Goal: Use online tool/utility: Utilize a website feature to perform a specific function

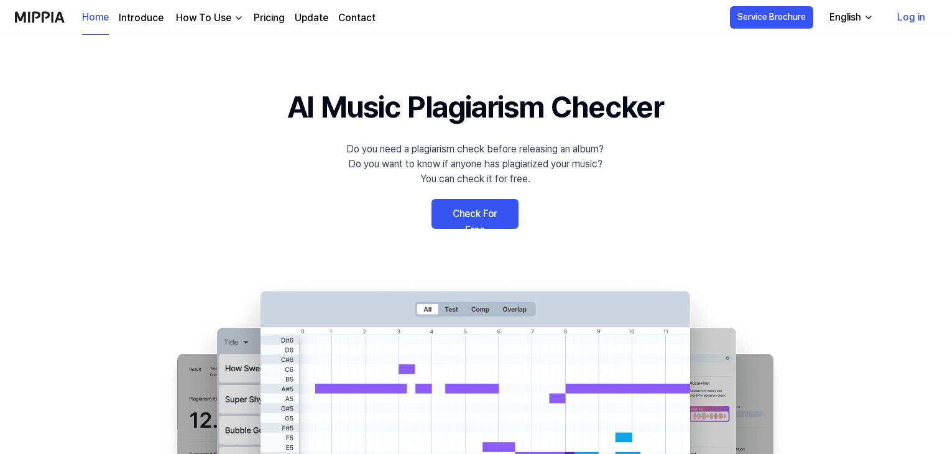
click at [485, 210] on link "Check For Free" at bounding box center [475, 214] width 87 height 30
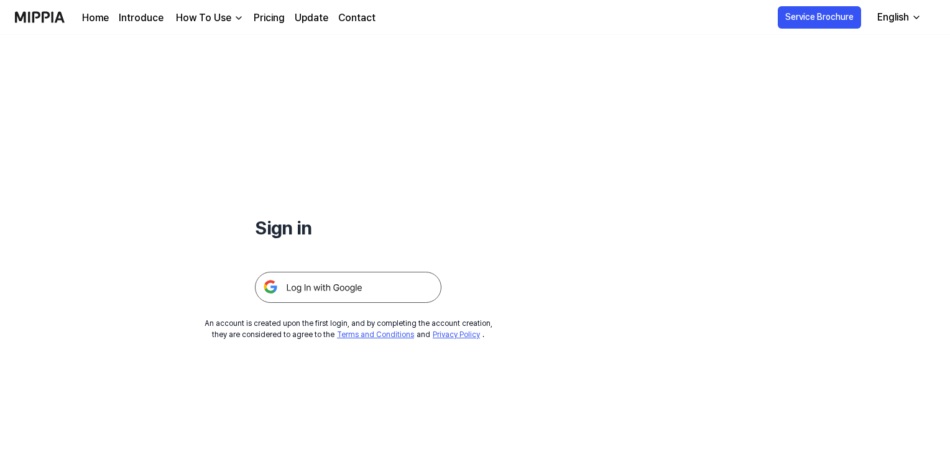
click at [322, 289] on img at bounding box center [348, 287] width 187 height 31
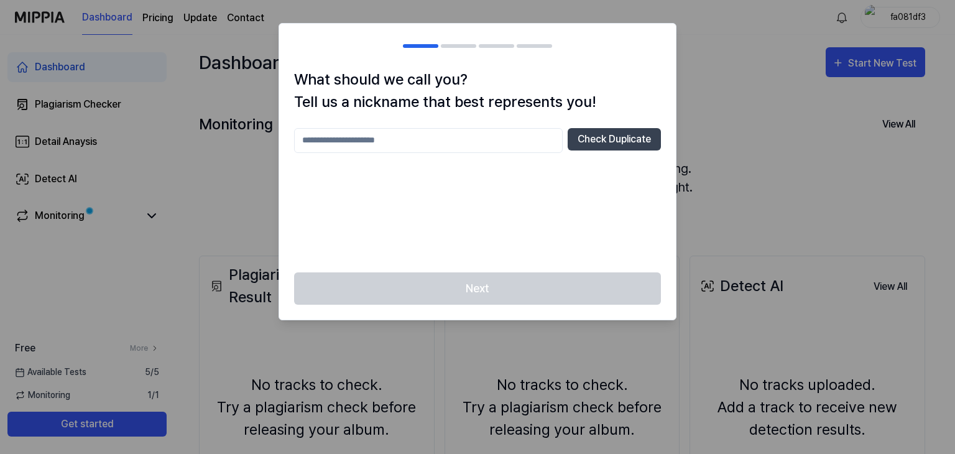
click at [539, 137] on input "text" at bounding box center [428, 140] width 269 height 25
type input "**********"
click at [512, 277] on div "Next" at bounding box center [477, 296] width 397 height 48
click at [620, 144] on button "Check Duplicate" at bounding box center [614, 139] width 93 height 22
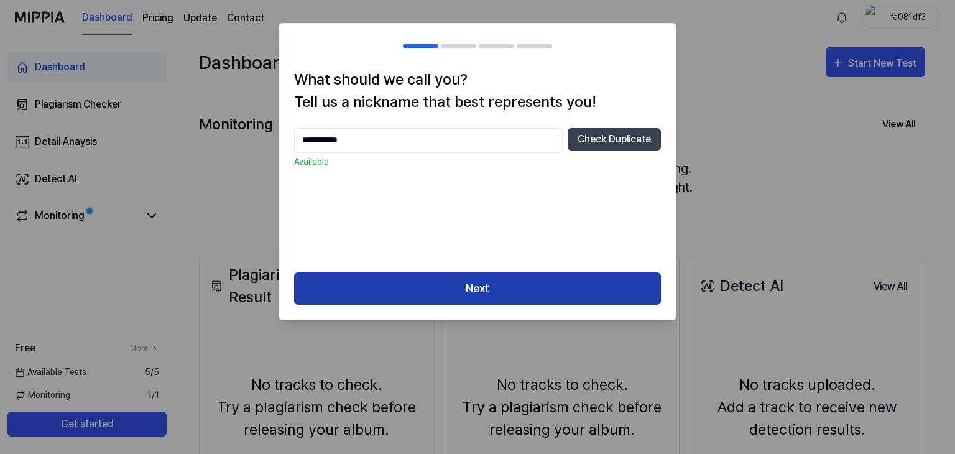
click at [500, 282] on button "Next" at bounding box center [477, 288] width 367 height 33
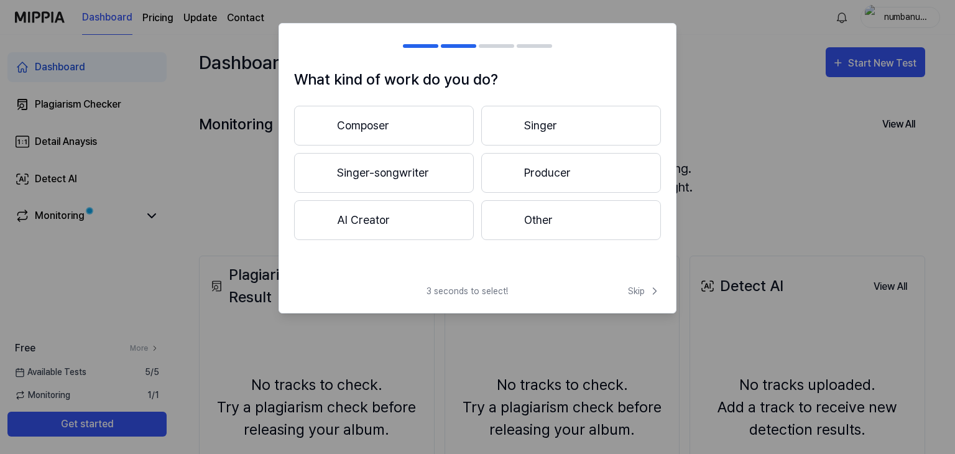
click at [531, 223] on button "Other" at bounding box center [571, 220] width 180 height 40
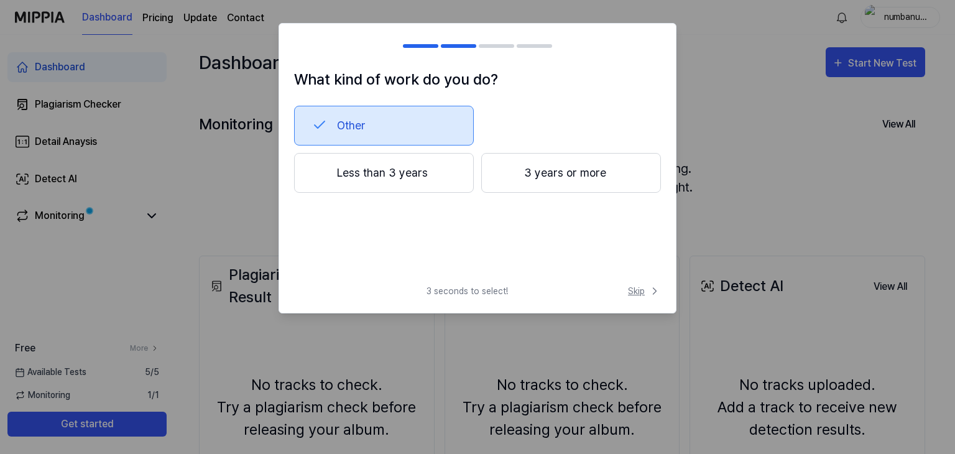
click at [634, 287] on span "Skip" at bounding box center [644, 291] width 33 height 13
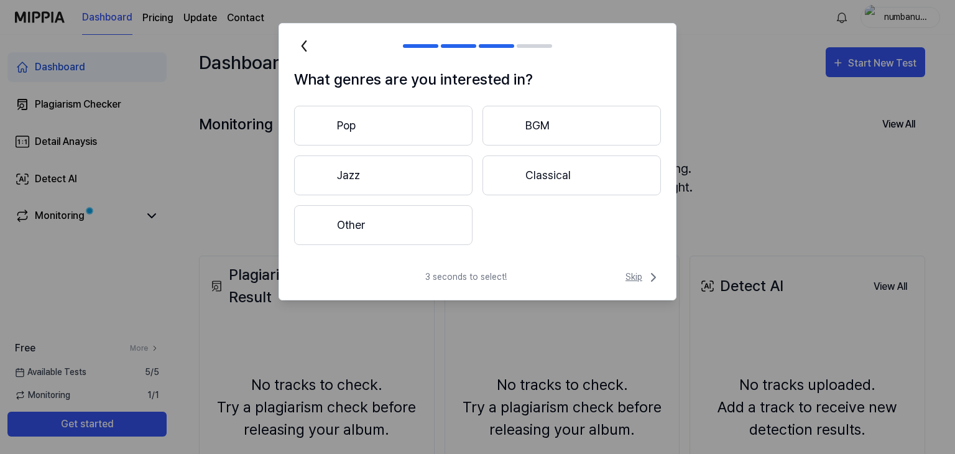
click at [632, 279] on span "Skip" at bounding box center [643, 277] width 35 height 15
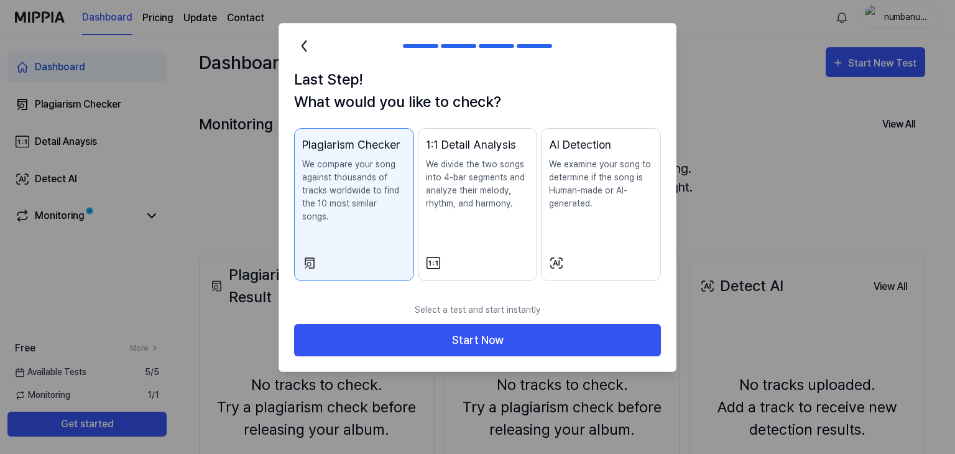
click at [610, 225] on div "AI Detection We examine your song to determine if the song is Human-made or AI-…" at bounding box center [601, 185] width 104 height 99
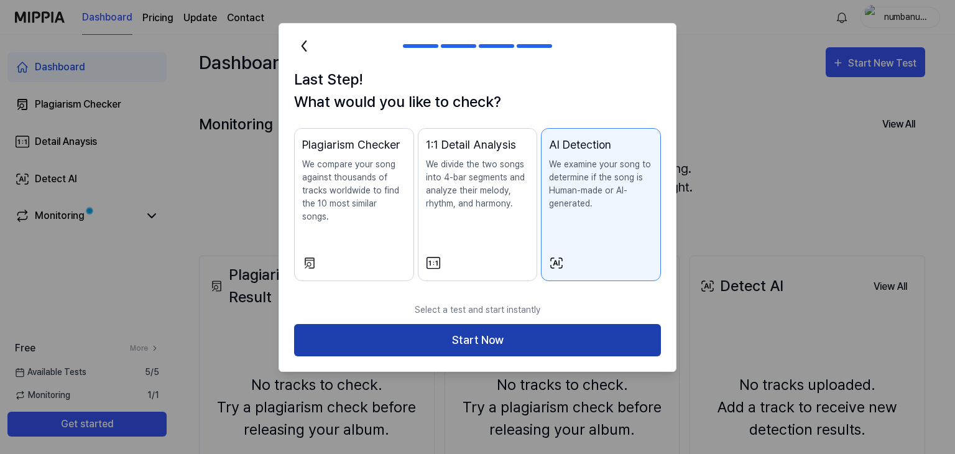
click at [552, 324] on button "Start Now" at bounding box center [477, 340] width 367 height 33
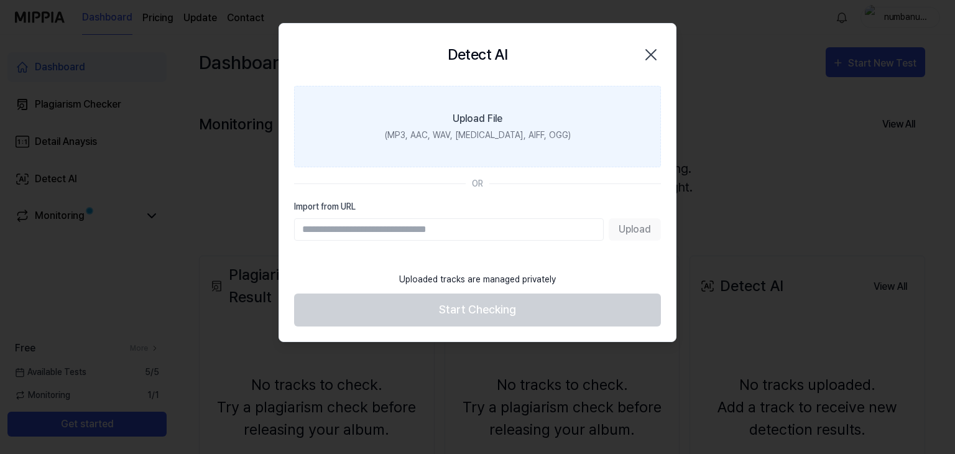
click at [509, 126] on label "Upload File (MP3, AAC, WAV, FLAC, AIFF, OGG)" at bounding box center [477, 126] width 367 height 81
click at [0, 0] on input "Upload File (MP3, AAC, WAV, FLAC, AIFF, OGG)" at bounding box center [0, 0] width 0 height 0
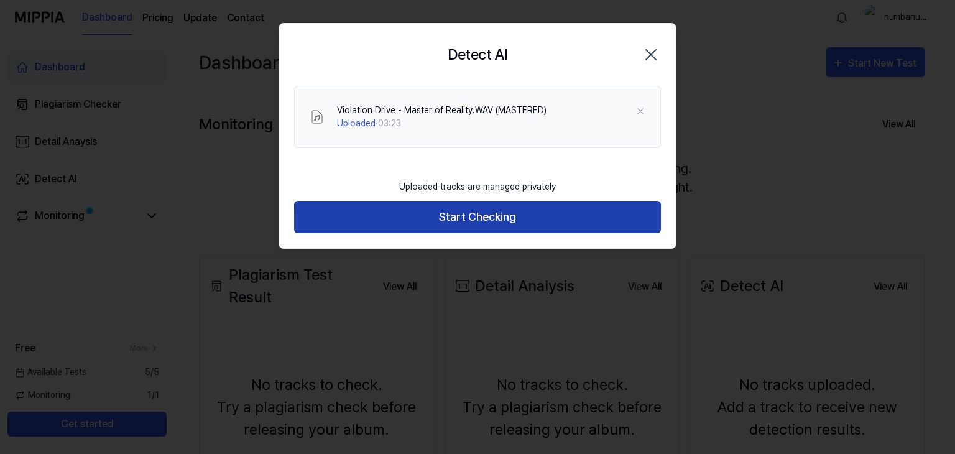
click at [508, 218] on button "Start Checking" at bounding box center [477, 217] width 367 height 33
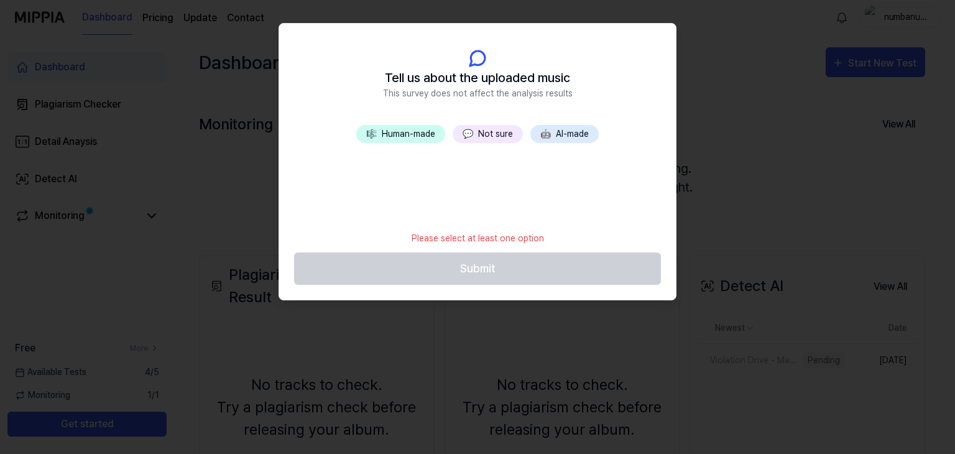
click at [414, 130] on button "🎼 Human-made" at bounding box center [400, 134] width 89 height 18
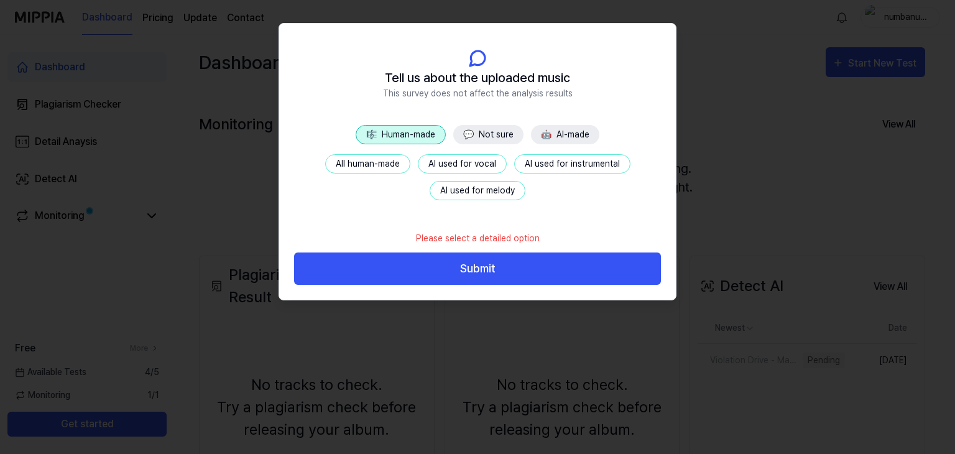
click at [388, 167] on button "All human-made" at bounding box center [367, 163] width 85 height 19
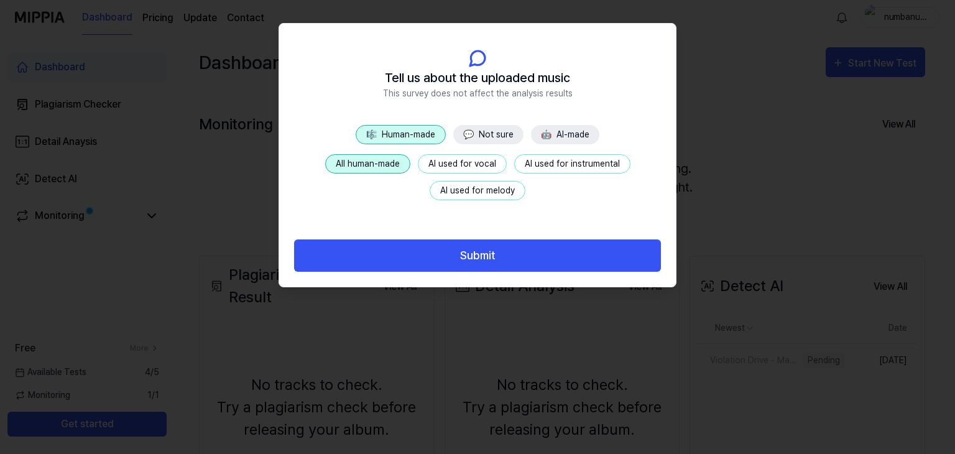
click at [457, 246] on button "Submit" at bounding box center [477, 255] width 367 height 33
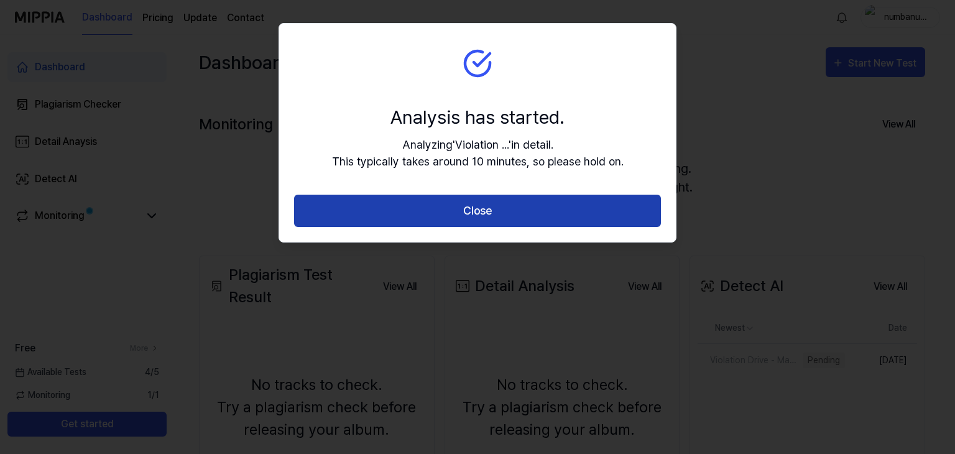
click at [490, 212] on button "Close" at bounding box center [477, 211] width 367 height 33
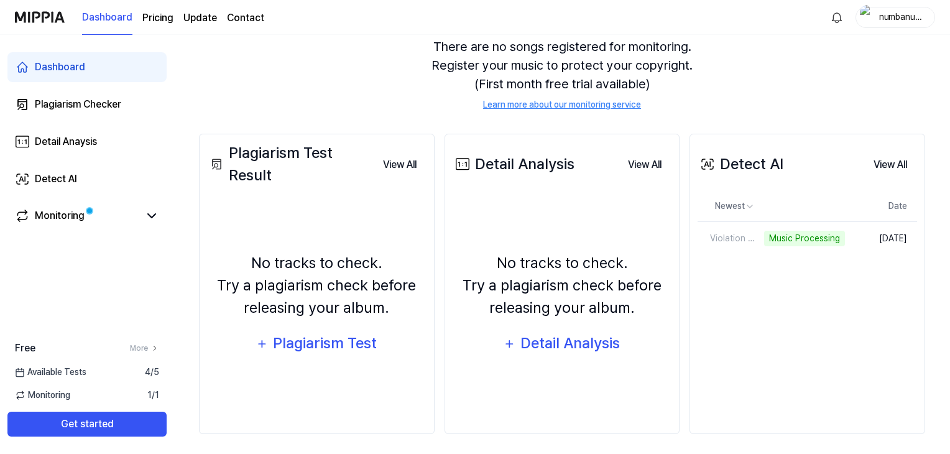
scroll to position [124, 0]
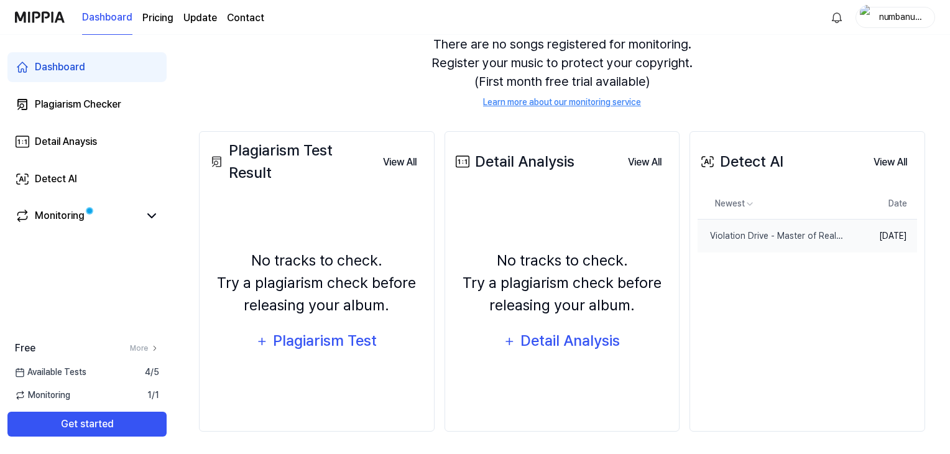
click at [850, 241] on td "Aug 20, 2025" at bounding box center [881, 236] width 72 height 34
click at [906, 160] on button "View All" at bounding box center [890, 162] width 53 height 25
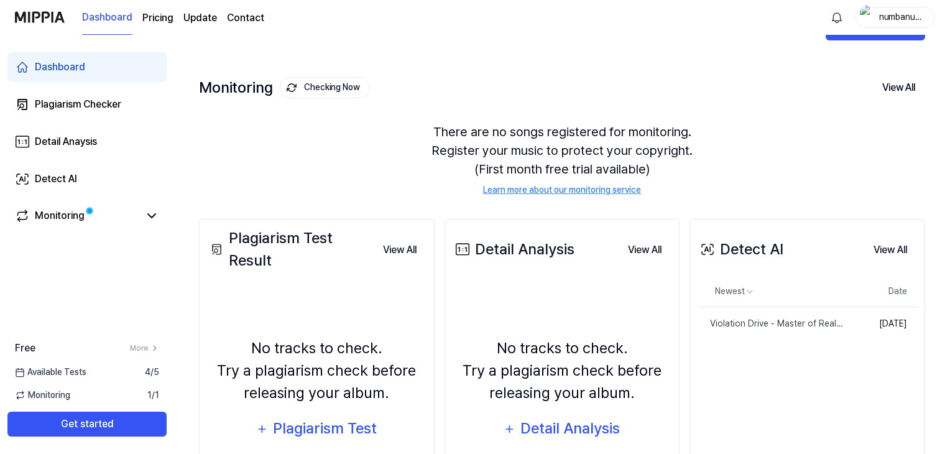
scroll to position [0, 0]
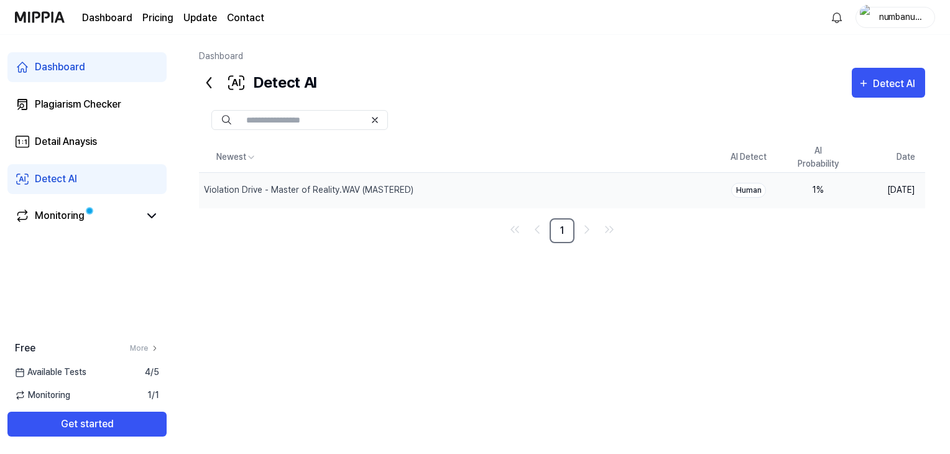
click at [811, 192] on div "1 %" at bounding box center [819, 189] width 50 height 13
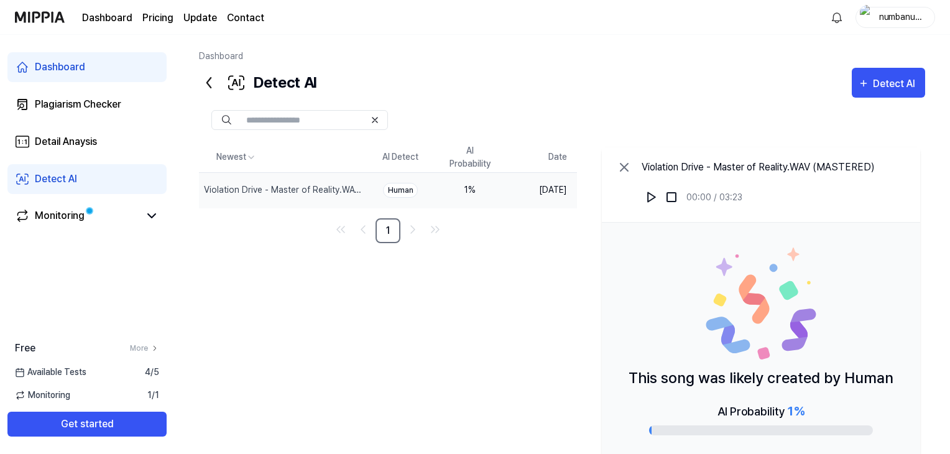
click at [465, 198] on td "1 %" at bounding box center [470, 189] width 70 height 35
click at [213, 86] on icon at bounding box center [209, 83] width 20 height 20
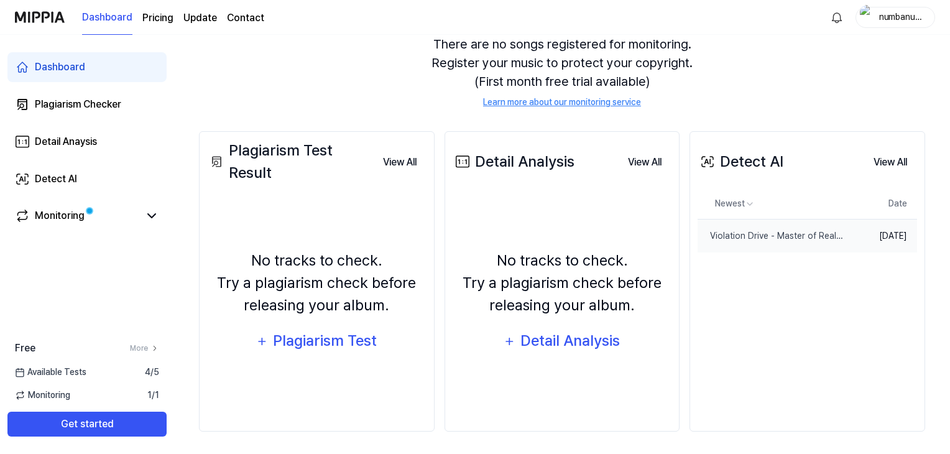
scroll to position [127, 0]
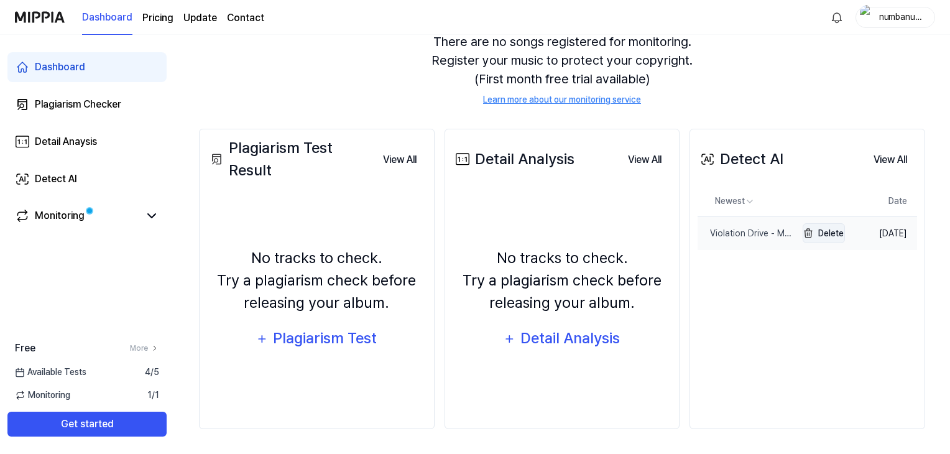
click at [831, 234] on button "Delete" at bounding box center [824, 233] width 42 height 20
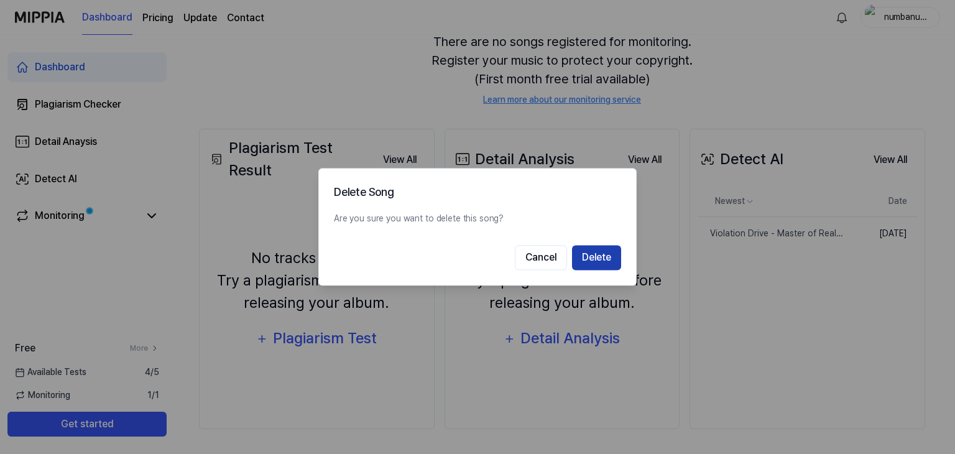
click at [603, 257] on button "Delete" at bounding box center [596, 258] width 49 height 25
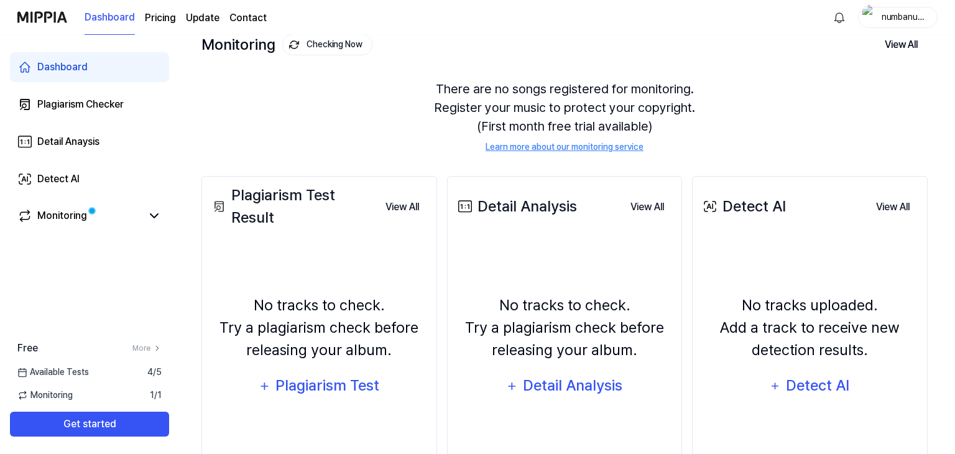
scroll to position [152, 0]
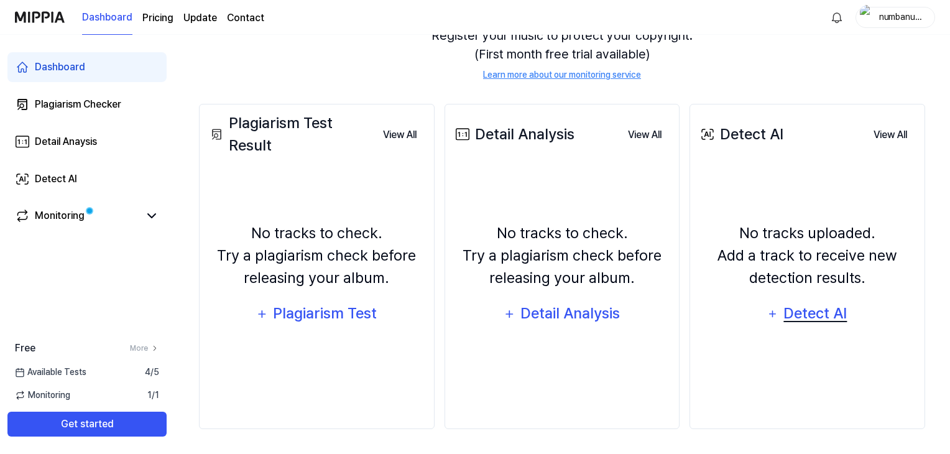
click at [813, 315] on div "Detect AI" at bounding box center [815, 314] width 67 height 24
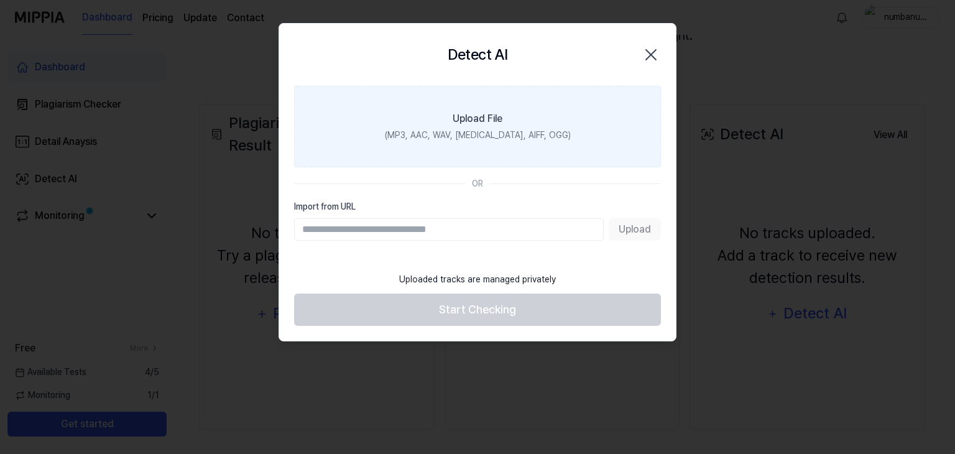
paste input "**********"
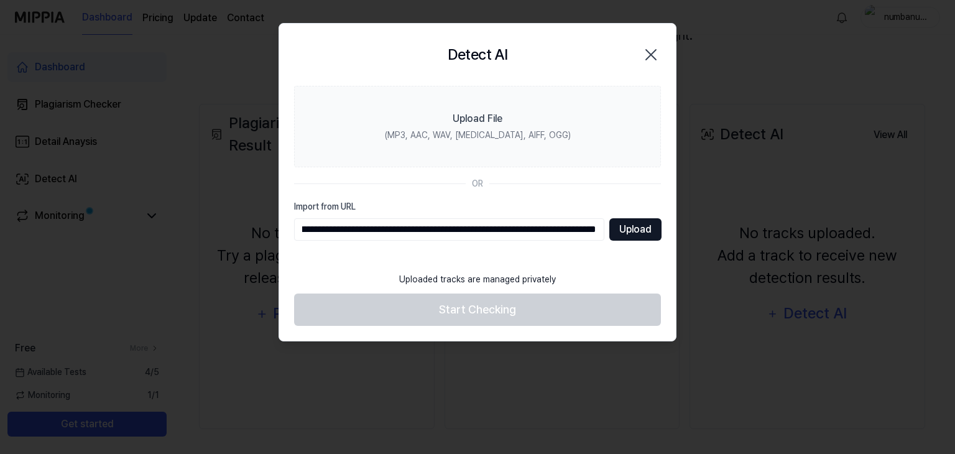
type input "**********"
click at [642, 234] on button "Upload" at bounding box center [636, 229] width 52 height 22
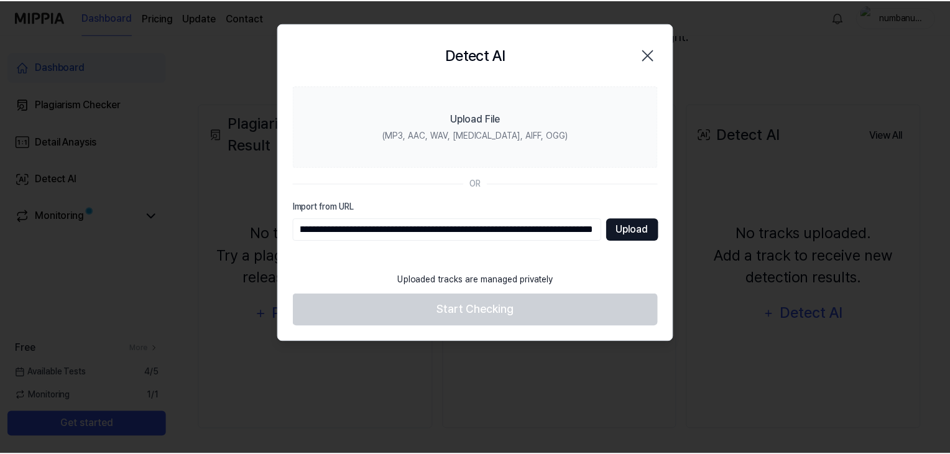
scroll to position [0, 0]
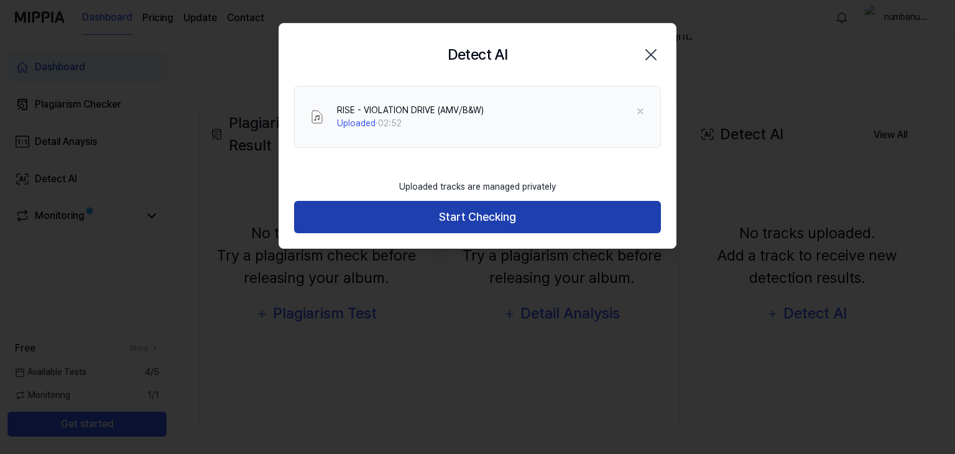
click at [527, 215] on button "Start Checking" at bounding box center [477, 217] width 367 height 33
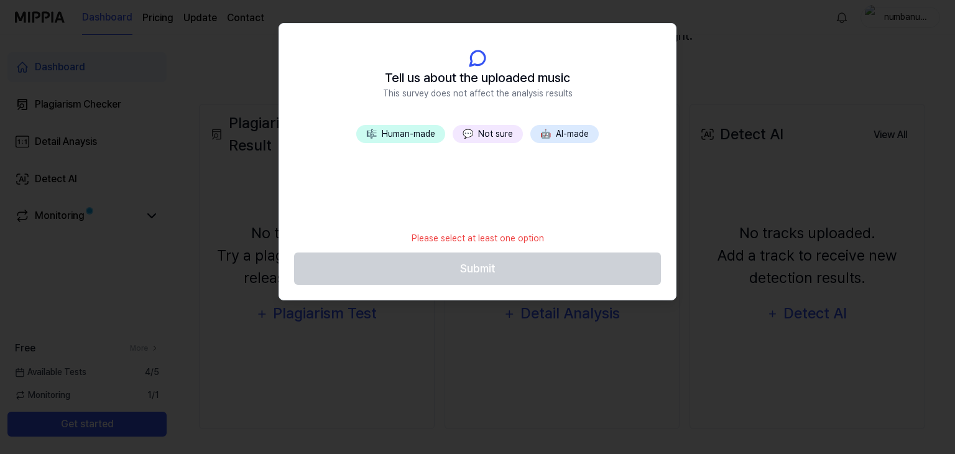
click at [407, 132] on button "🎼 Human-made" at bounding box center [400, 134] width 89 height 18
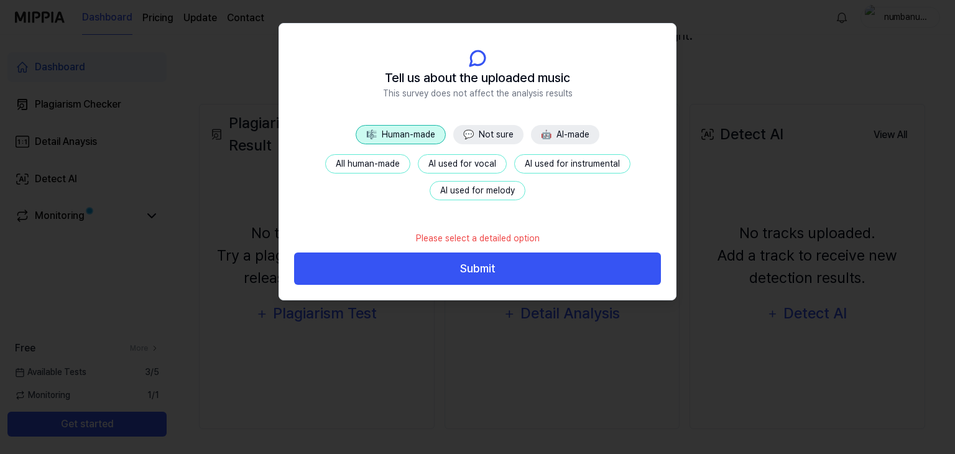
click at [389, 157] on button "All human-made" at bounding box center [367, 163] width 85 height 19
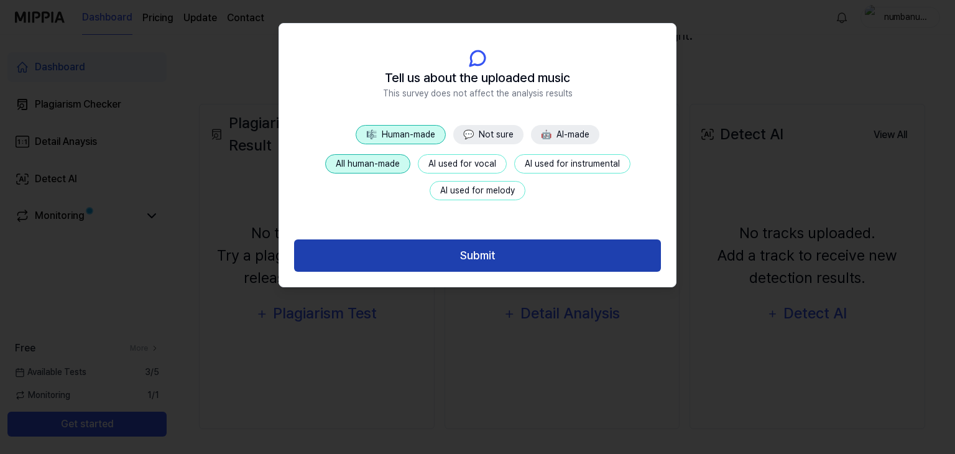
click at [467, 255] on button "Submit" at bounding box center [477, 255] width 367 height 33
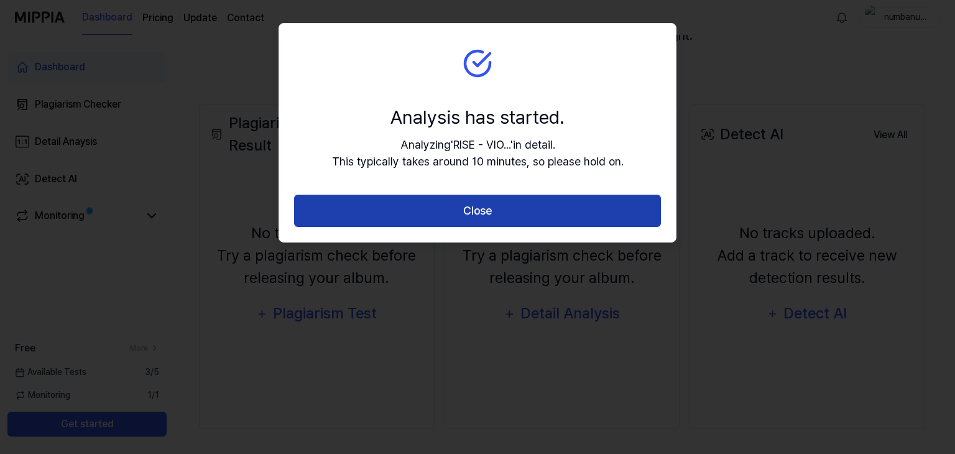
click at [501, 219] on button "Close" at bounding box center [477, 211] width 367 height 33
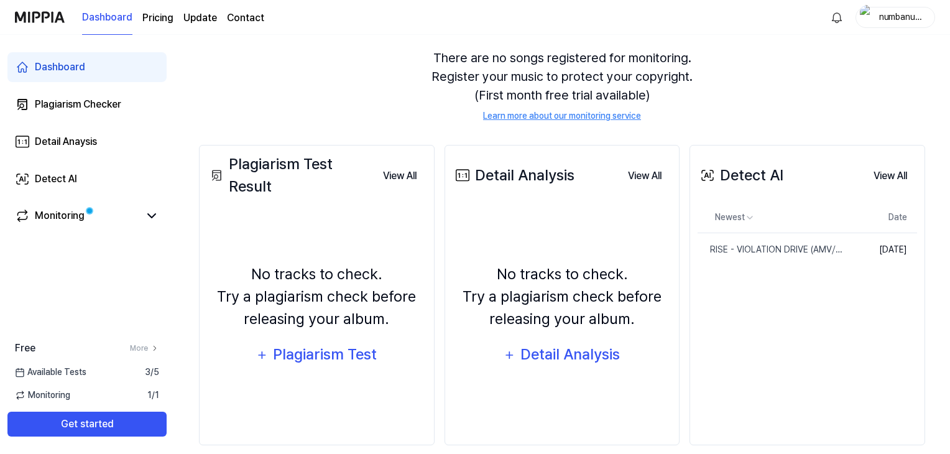
scroll to position [124, 0]
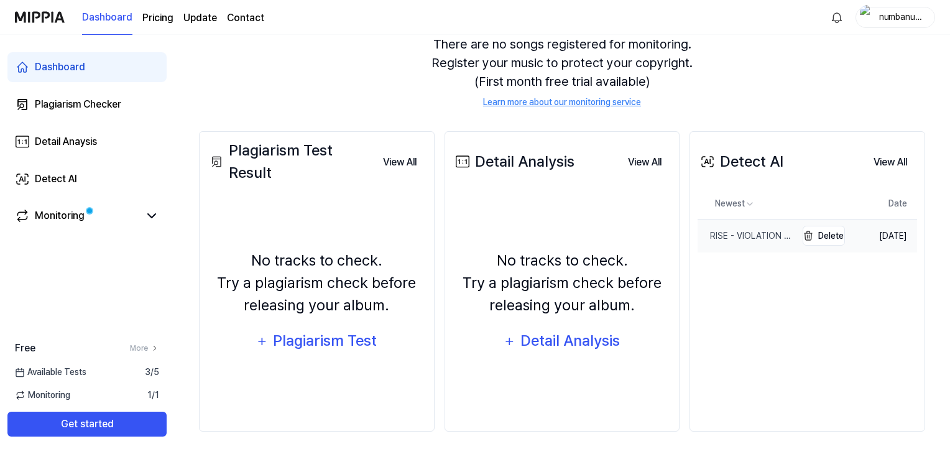
click at [763, 238] on div "RISE - VIOLATION DRIVE (AMV⧸B&W)" at bounding box center [747, 236] width 98 height 13
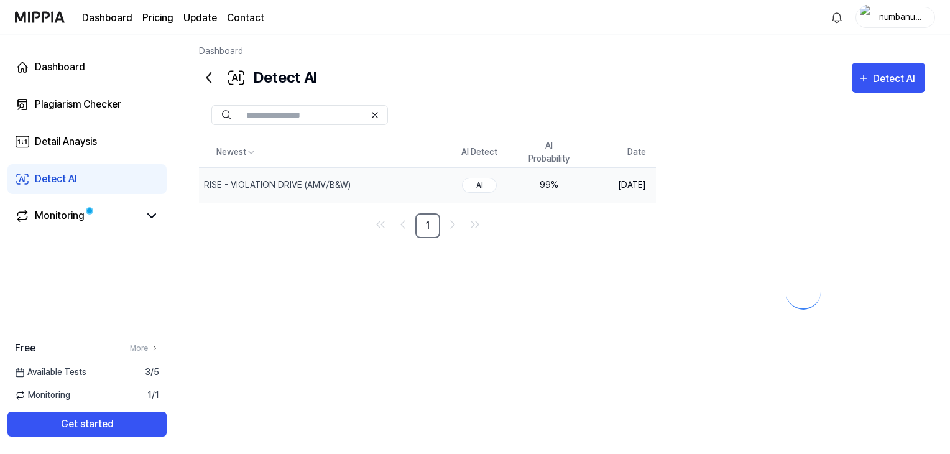
scroll to position [0, 0]
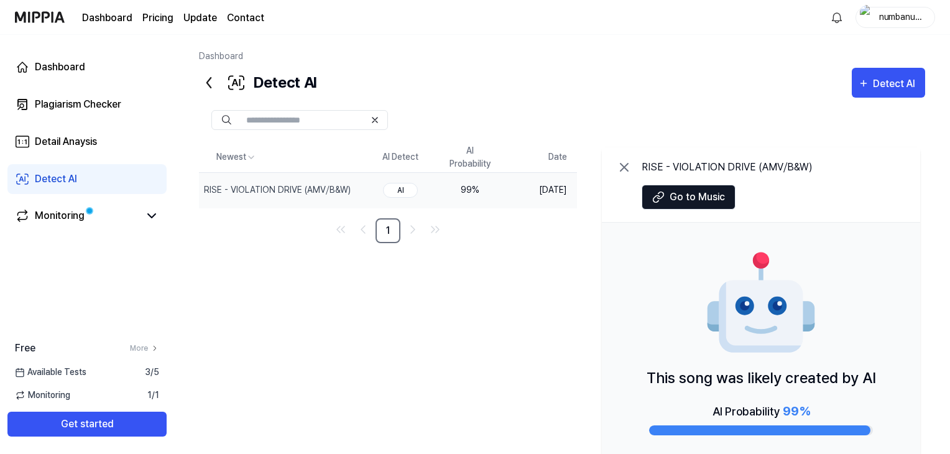
click at [470, 185] on div "99 %" at bounding box center [470, 189] width 50 height 13
